Goal: Task Accomplishment & Management: Use online tool/utility

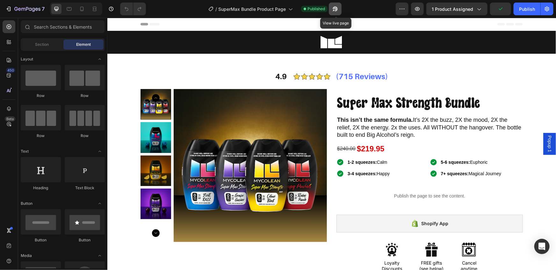
click at [333, 11] on icon "button" at bounding box center [335, 9] width 6 height 6
click at [336, 11] on icon "button" at bounding box center [335, 9] width 5 height 5
click at [337, 7] on icon "button" at bounding box center [335, 9] width 5 height 5
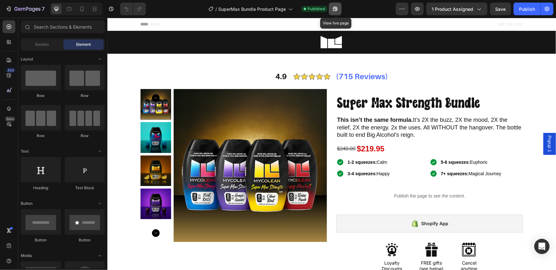
click at [337, 7] on icon "button" at bounding box center [335, 9] width 5 height 5
drag, startPoint x: 372, startPoint y: 9, endPoint x: 352, endPoint y: 9, distance: 20.4
click at [372, 9] on div "/ SuperMax Bundle Product Page Published" at bounding box center [273, 9] width 245 height 13
click at [0, 0] on div "7 Version history / SuperMax Bundle Product Page Published View live page Previ…" at bounding box center [278, 9] width 556 height 18
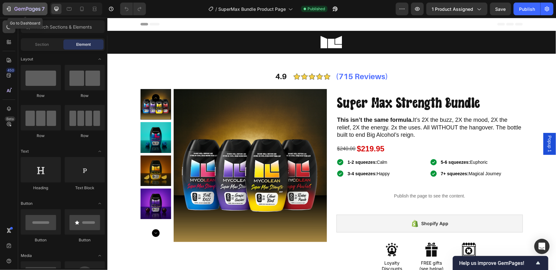
click at [30, 9] on icon "button" at bounding box center [27, 9] width 26 height 5
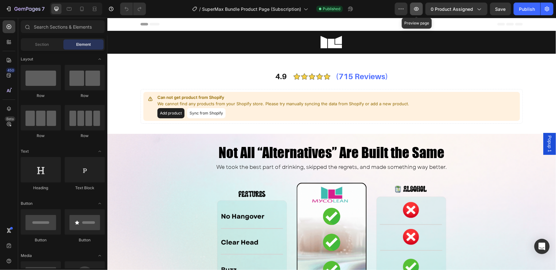
click at [415, 9] on icon "button" at bounding box center [416, 9] width 5 height 4
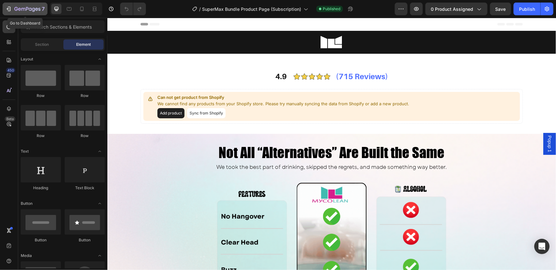
click at [32, 12] on div "7" at bounding box center [29, 9] width 30 height 8
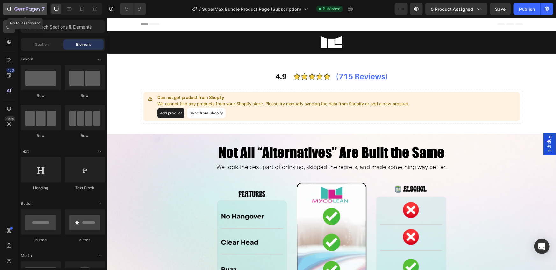
click at [24, 11] on icon "button" at bounding box center [27, 9] width 26 height 5
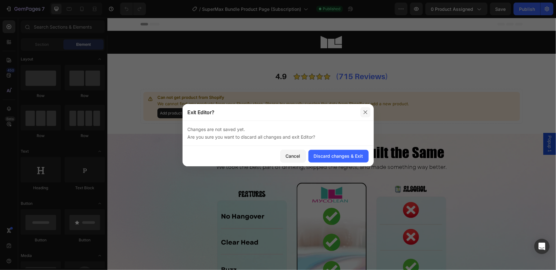
click at [362, 111] on button "button" at bounding box center [365, 112] width 10 height 10
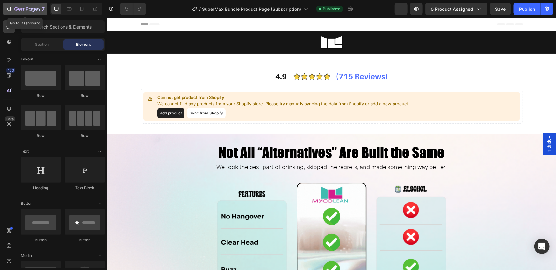
click at [37, 11] on icon "button" at bounding box center [27, 9] width 26 height 5
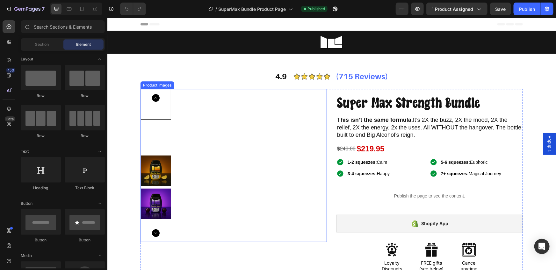
scroll to position [6, 0]
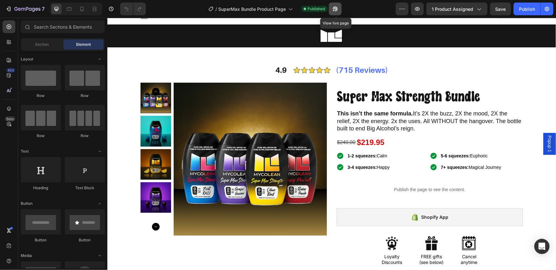
click at [334, 9] on icon "button" at bounding box center [335, 9] width 6 height 6
click at [334, 10] on icon "button" at bounding box center [334, 11] width 2 height 2
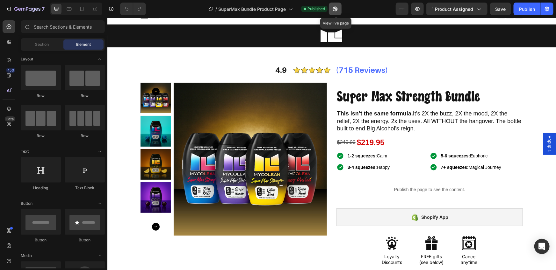
click at [334, 10] on icon "button" at bounding box center [334, 11] width 2 height 2
click at [443, 11] on span "1 product assigned" at bounding box center [451, 9] width 41 height 7
